Goal: Obtain resource: Download file/media

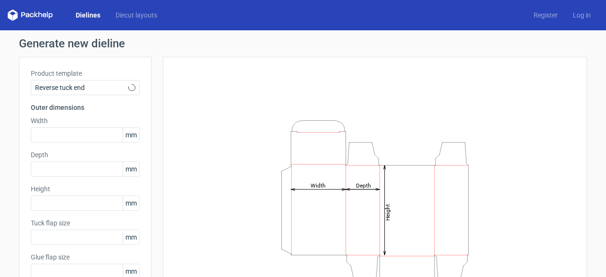
type input "15"
type input "10"
click at [92, 16] on link "Dielines" at bounding box center [88, 14] width 40 height 9
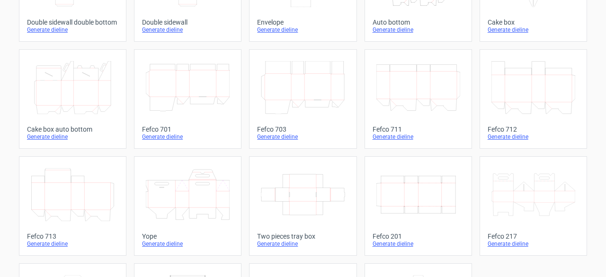
scroll to position [237, 0]
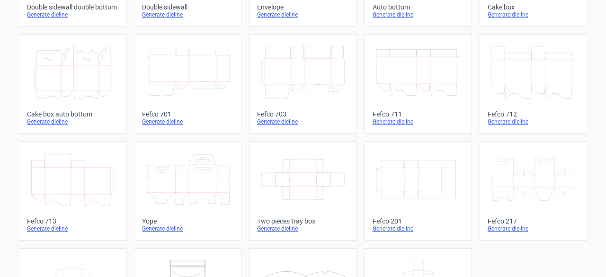
click at [376, 229] on div "Generate dieline" at bounding box center [417, 229] width 91 height 8
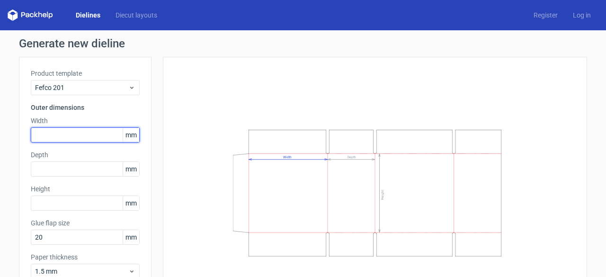
click at [85, 136] on input "text" at bounding box center [85, 134] width 109 height 15
type input "200"
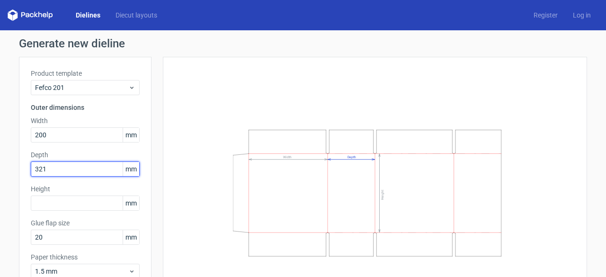
type input "321"
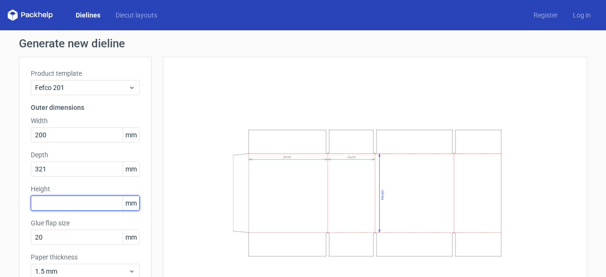
click at [52, 202] on input "text" at bounding box center [85, 202] width 109 height 15
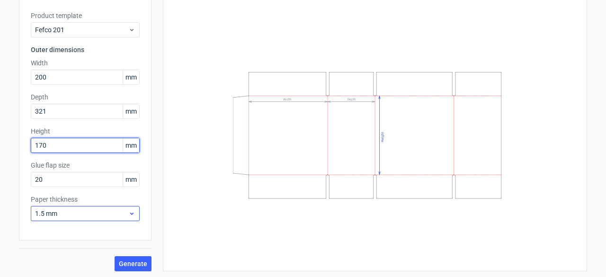
scroll to position [59, 0]
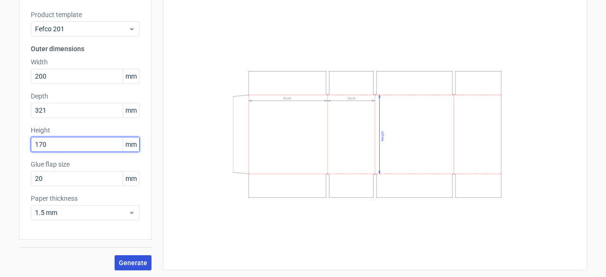
type input "170"
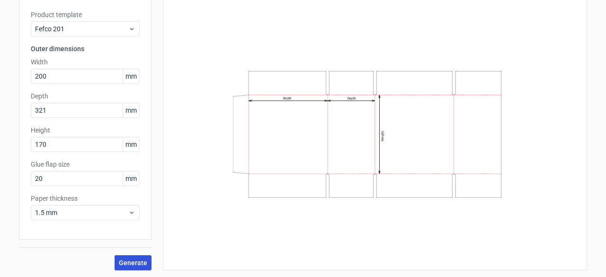
click at [130, 260] on span "Generate" at bounding box center [133, 262] width 28 height 7
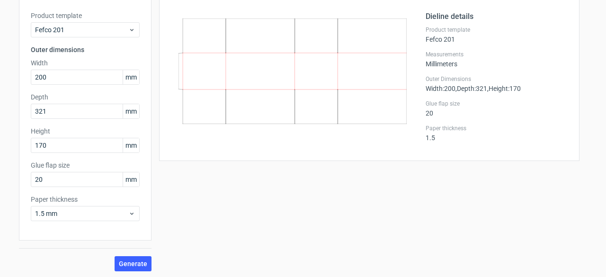
scroll to position [59, 0]
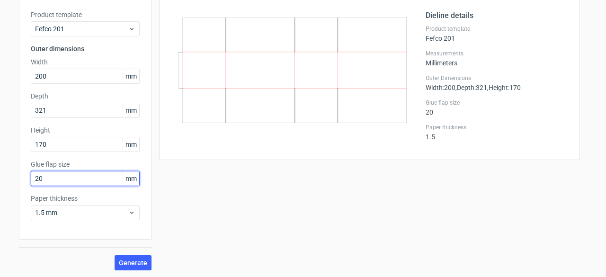
click at [93, 181] on input "20" at bounding box center [85, 178] width 109 height 15
drag, startPoint x: 80, startPoint y: 180, endPoint x: 0, endPoint y: 165, distance: 80.9
click at [0, 168] on div "Generate new dieline Product template Fefco 201 Outer dimensions Width 200 mm D…" at bounding box center [303, 125] width 606 height 306
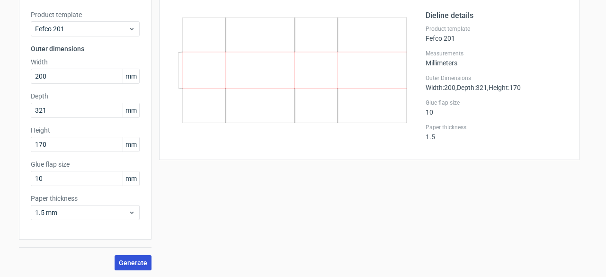
click at [123, 263] on span "Generate" at bounding box center [133, 262] width 28 height 7
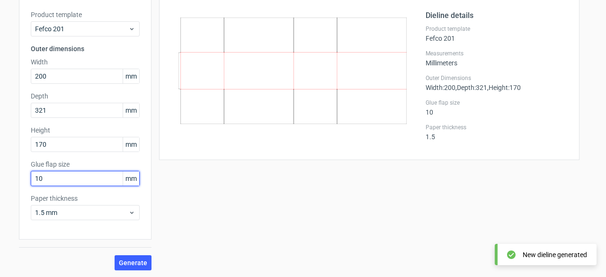
drag, startPoint x: 47, startPoint y: 175, endPoint x: 5, endPoint y: 175, distance: 42.1
click at [5, 175] on div "Generate new dieline Product template Fefco 201 Outer dimensions Width 200 mm D…" at bounding box center [303, 125] width 606 height 306
type input "20"
click at [115, 255] on button "Generate" at bounding box center [133, 262] width 37 height 15
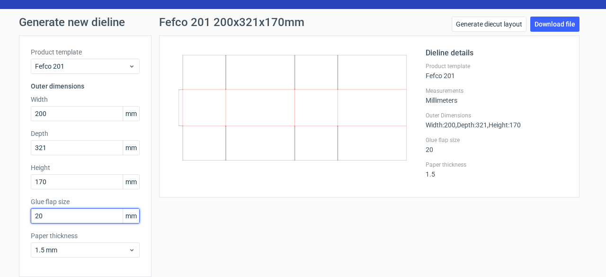
scroll to position [0, 0]
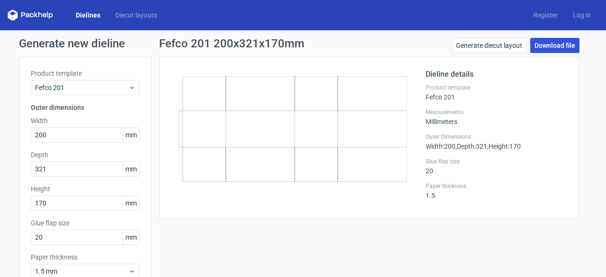
click at [562, 44] on link "Download file" at bounding box center [554, 45] width 49 height 15
